Goal: Task Accomplishment & Management: Manage account settings

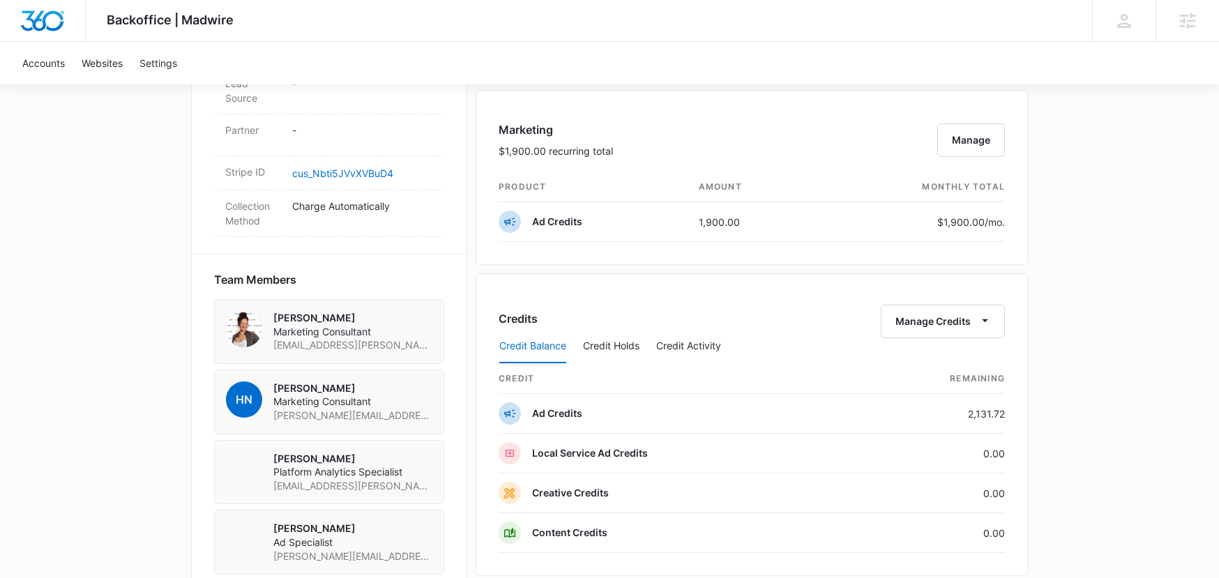
scroll to position [878, 0]
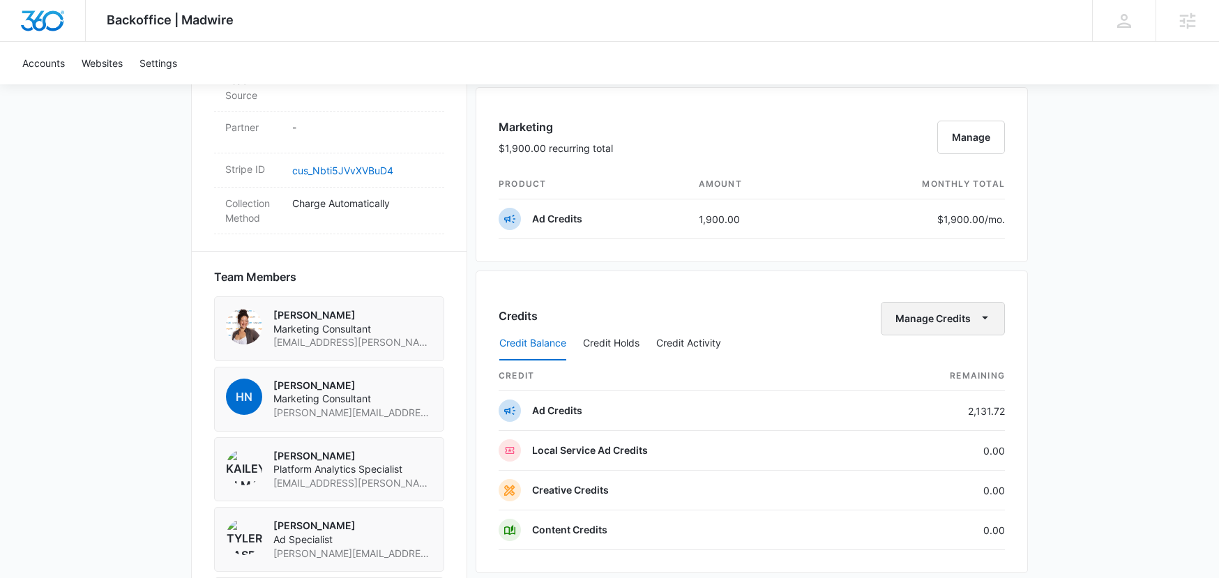
click at [952, 317] on button "Manage Credits" at bounding box center [943, 318] width 124 height 33
click at [938, 358] on div "Transfer Credits" at bounding box center [935, 363] width 73 height 10
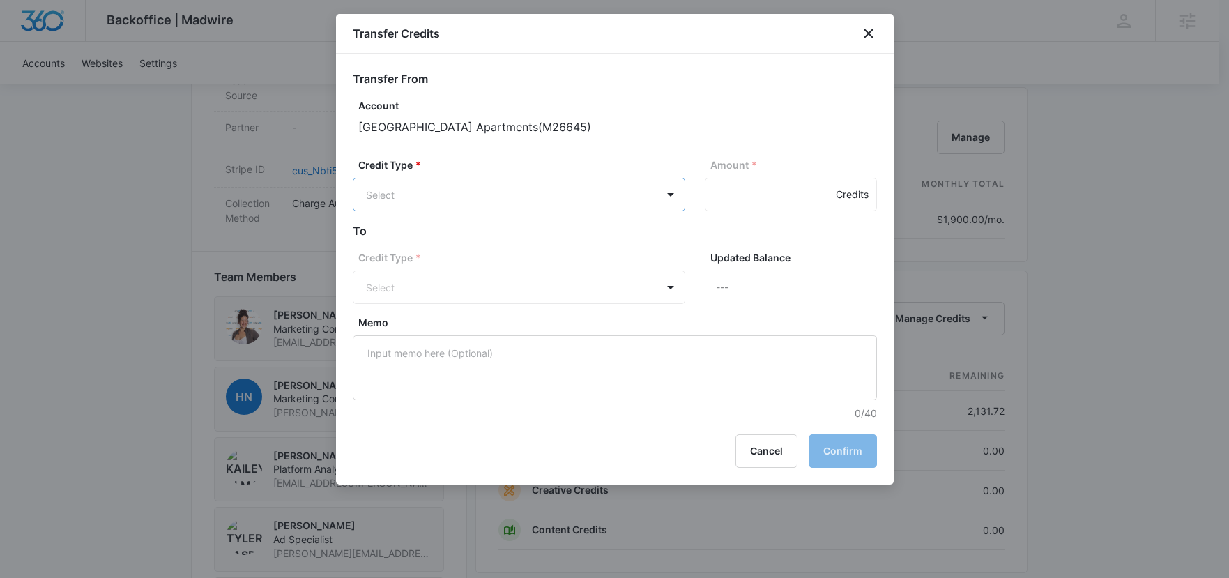
click at [551, 192] on body "Backoffice | Madwire Apps Settings [PERSON_NAME] Knoop [EMAIL_ADDRESS][PERSON_N…" at bounding box center [614, 97] width 1229 height 1950
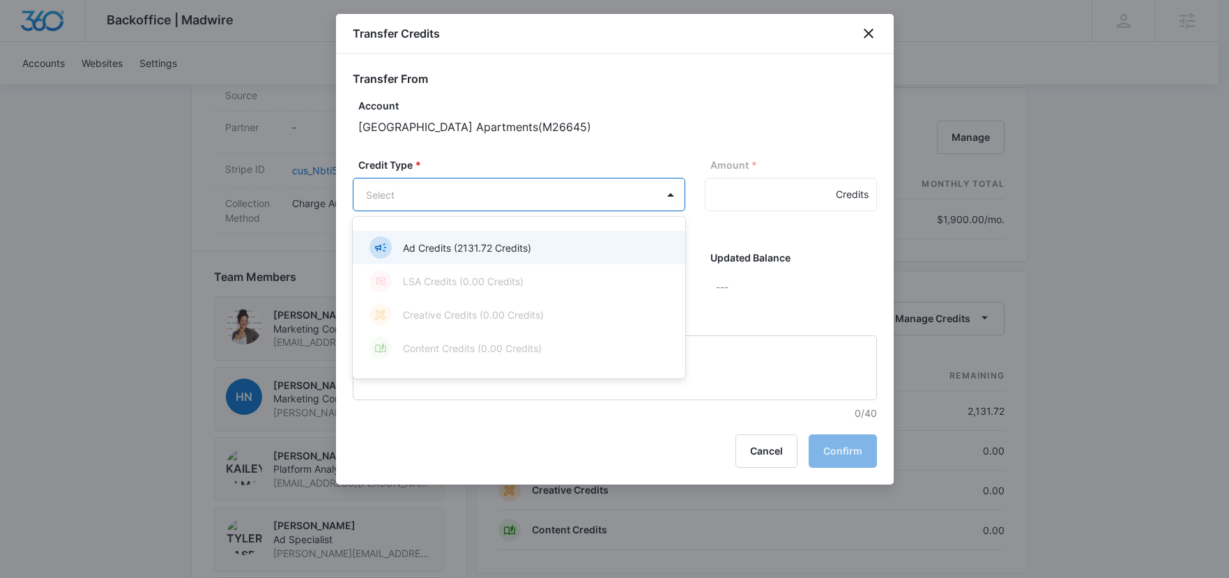
click at [471, 250] on p "Ad Credits (2131.72 Credits)" at bounding box center [467, 248] width 128 height 15
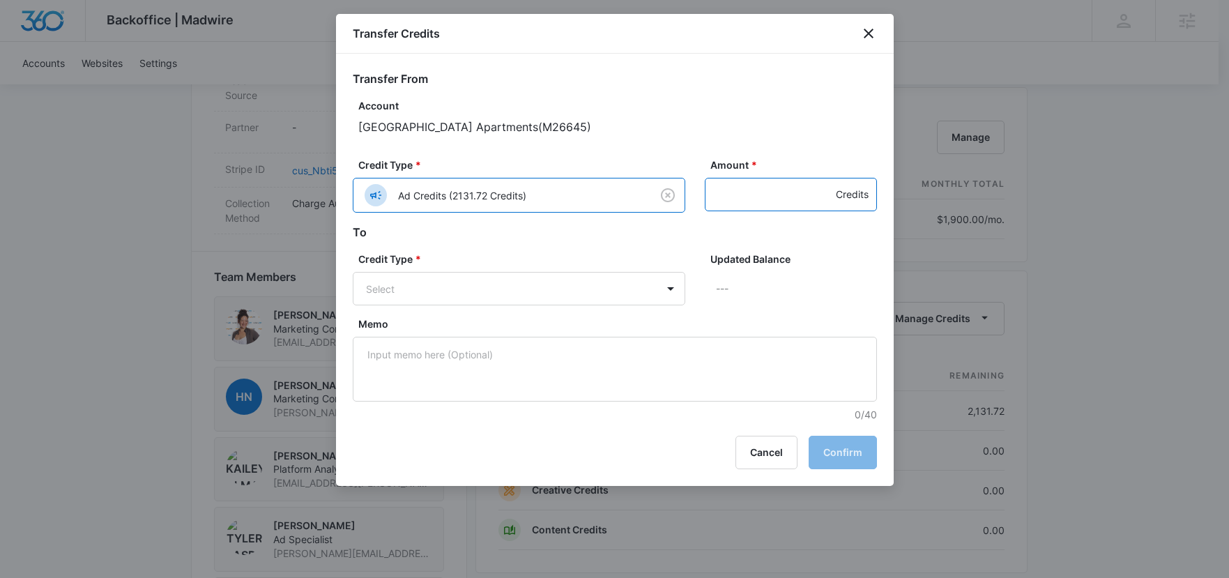
click at [795, 199] on input "Amount *" at bounding box center [791, 194] width 172 height 33
drag, startPoint x: 747, startPoint y: 195, endPoint x: 703, endPoint y: 195, distance: 43.2
click at [705, 195] on input "200" at bounding box center [791, 194] width 172 height 33
type input "100"
click at [507, 279] on body "Backoffice | Madwire Apps Settings [PERSON_NAME] Knoop [EMAIL_ADDRESS][PERSON_N…" at bounding box center [614, 97] width 1229 height 1950
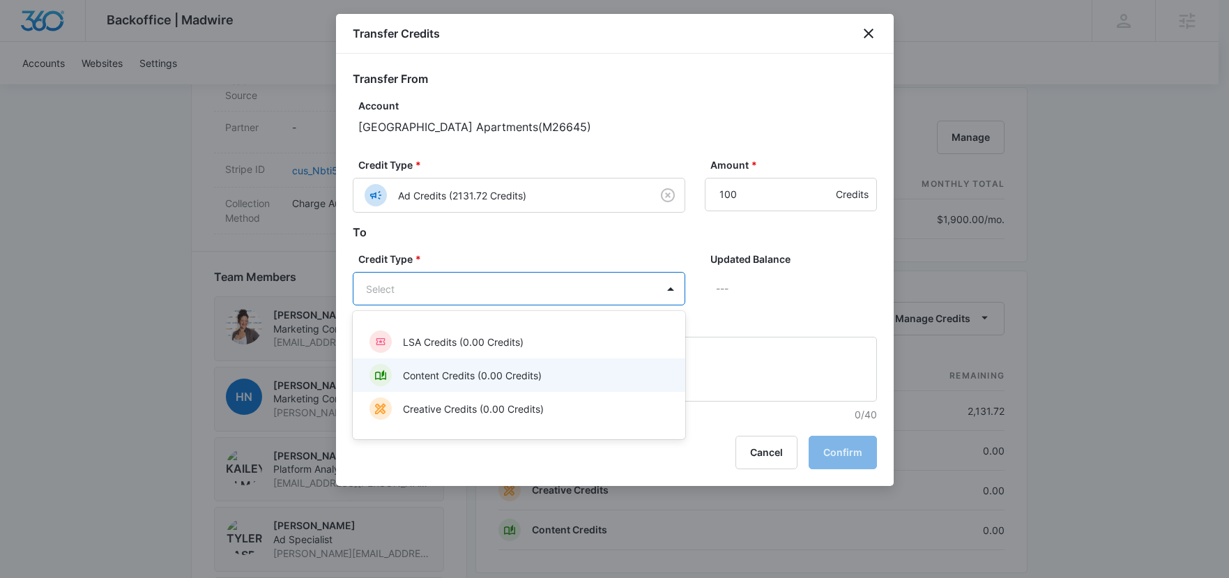
click at [492, 376] on p "Content Credits (0.00 Credits)" at bounding box center [472, 375] width 139 height 15
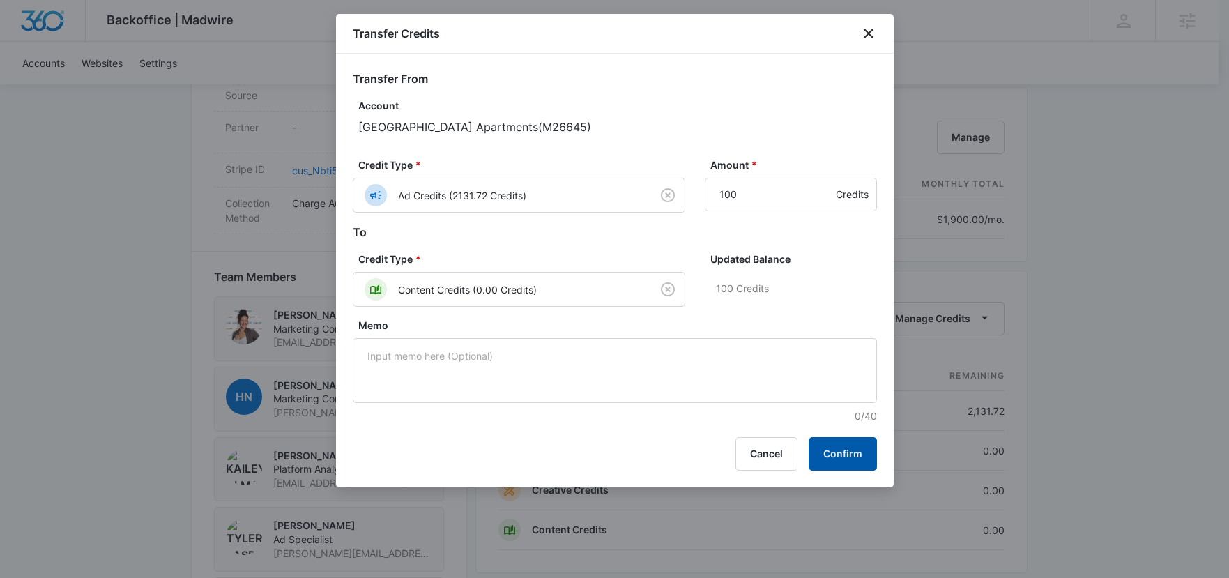
click at [851, 463] on button "Confirm" at bounding box center [843, 453] width 68 height 33
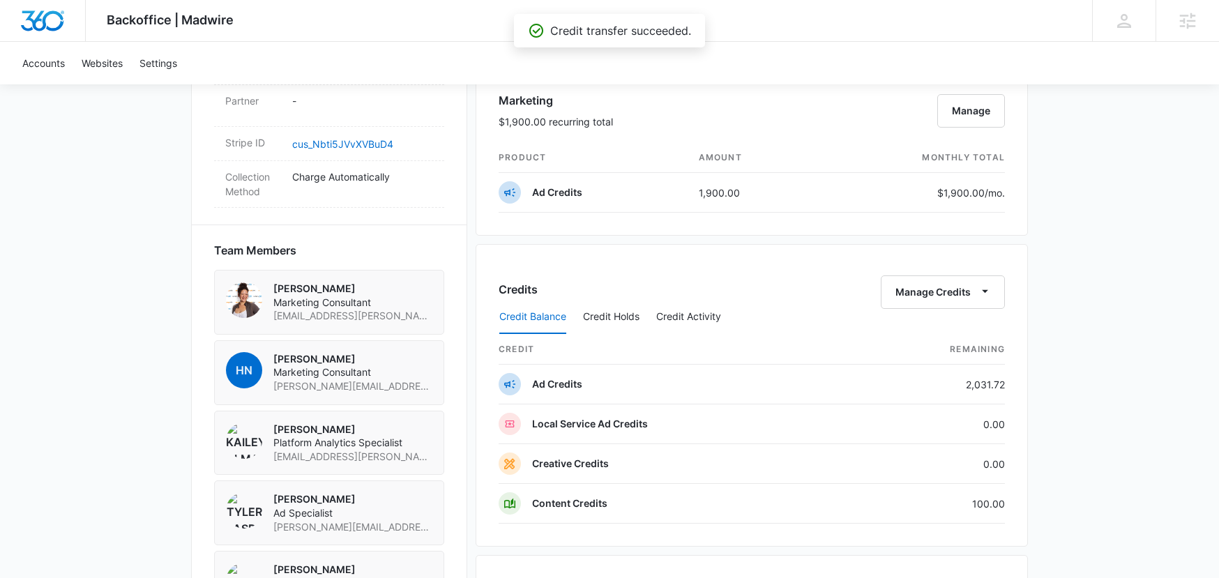
scroll to position [1028, 0]
